Goal: Communication & Community: Answer question/provide support

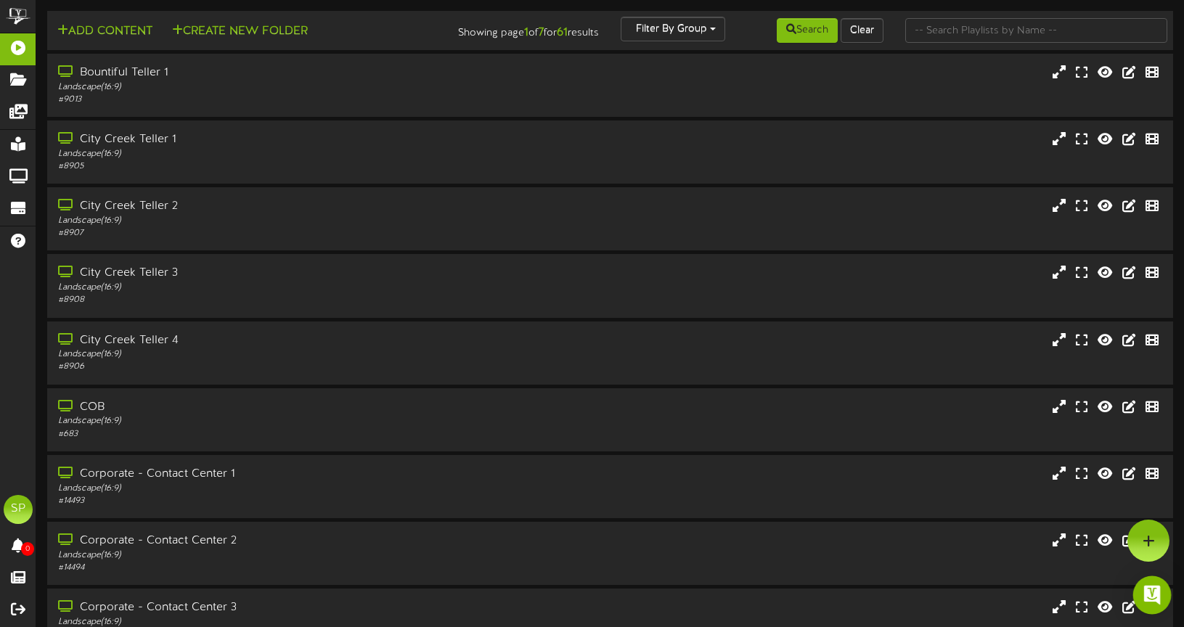
click at [1146, 592] on img "Open Intercom Messenger" at bounding box center [1152, 595] width 19 height 19
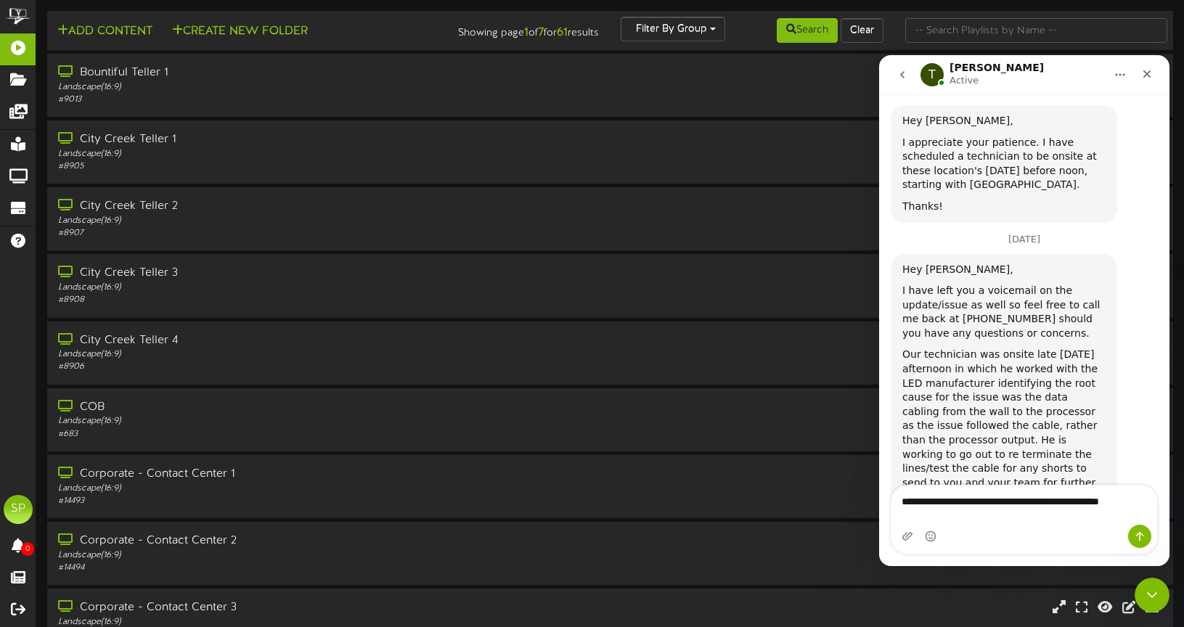
scroll to position [2186, 0]
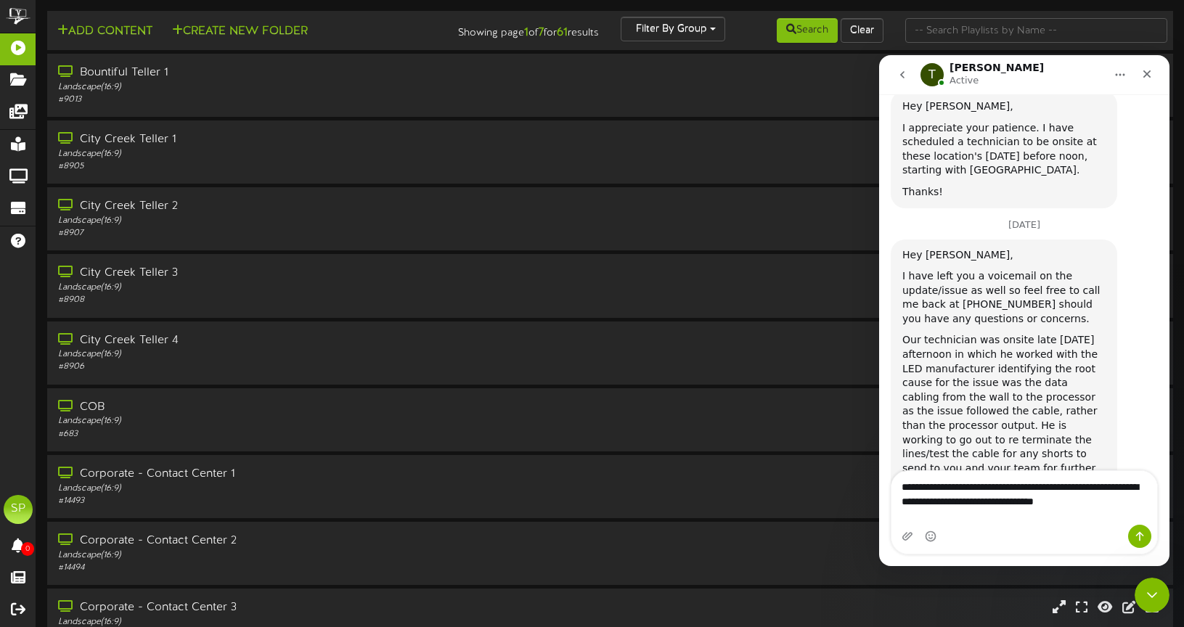
type textarea "**********"
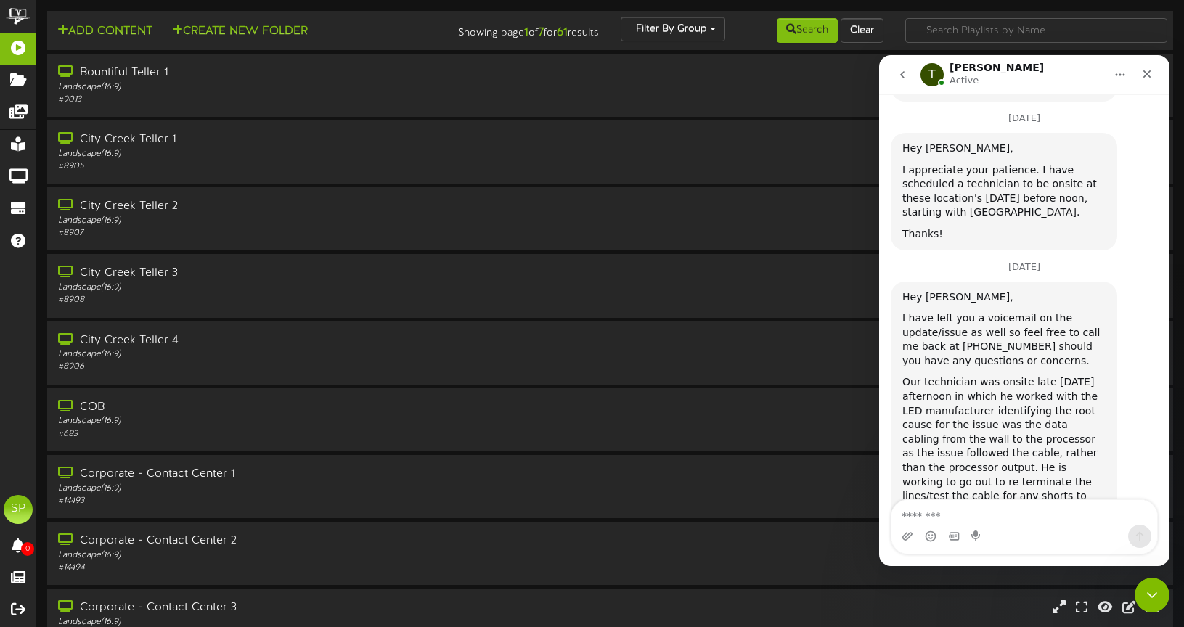
scroll to position [2142, 0]
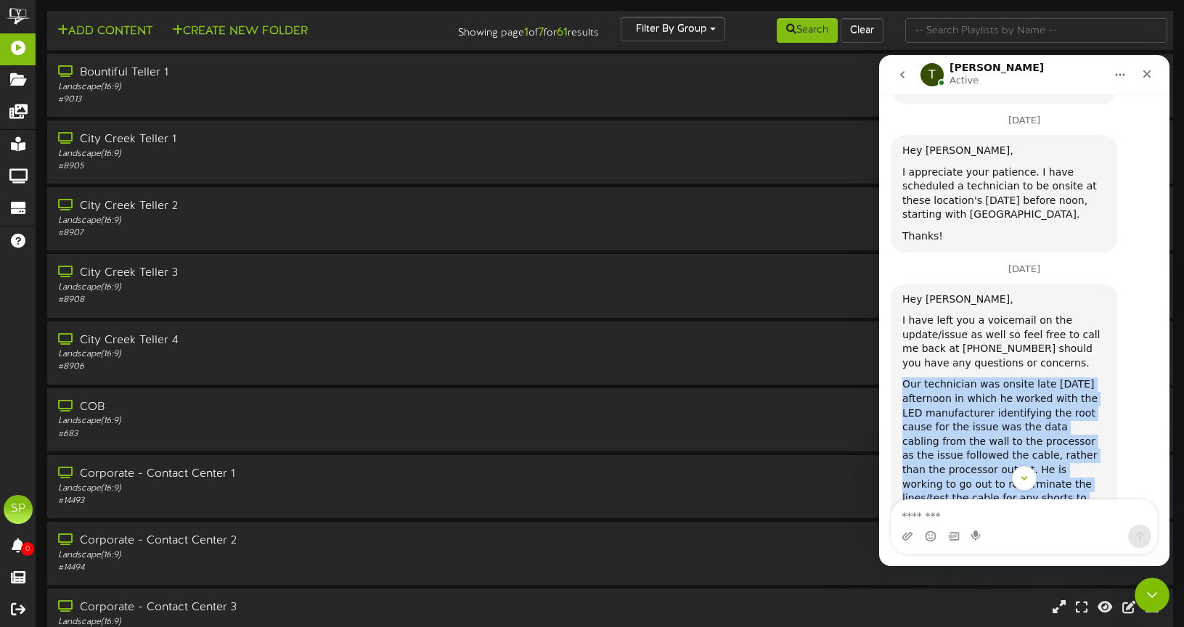
drag, startPoint x: 907, startPoint y: 273, endPoint x: 1101, endPoint y: 464, distance: 272.1
click at [1101, 464] on div "Hey [PERSON_NAME], I have left you a voicemail on the update/issue as well so f…" at bounding box center [1003, 464] width 203 height 342
copy div "Our technician was onsite late [DATE] afternoon in which he worked with the LED…"
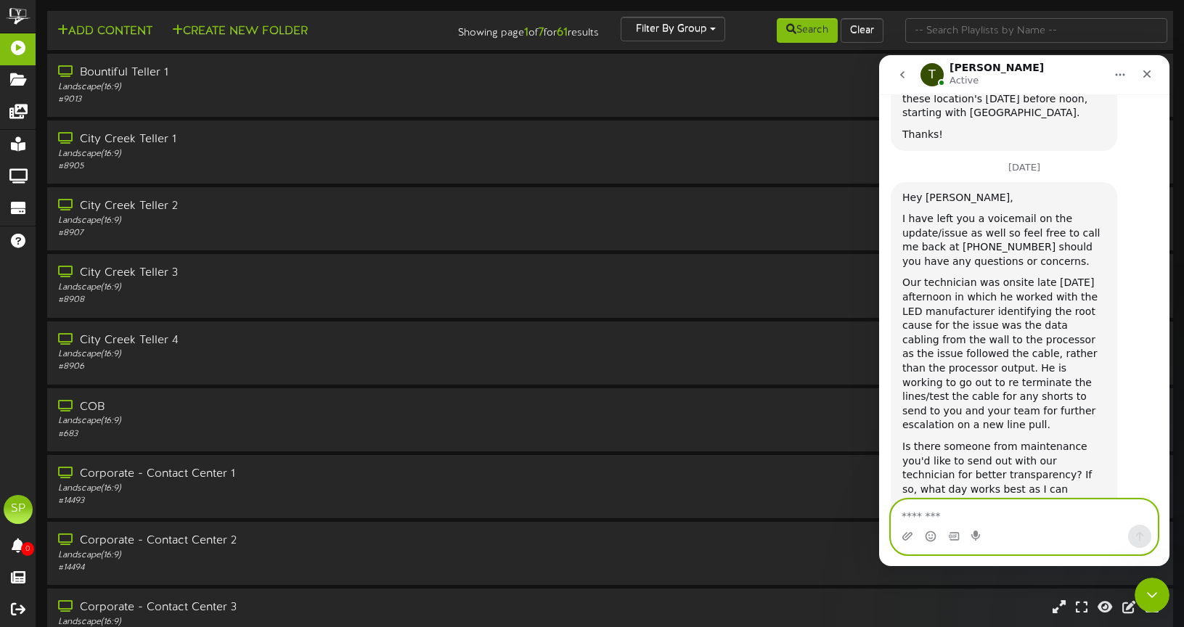
click at [938, 515] on textarea "Message…" at bounding box center [1025, 512] width 266 height 25
